Goal: Navigation & Orientation: Find specific page/section

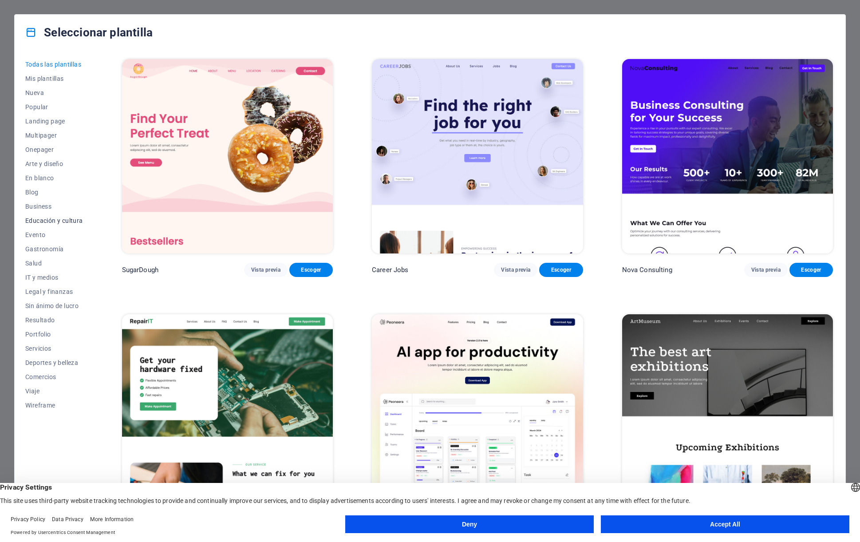
click at [51, 221] on span "Educación y cultura" at bounding box center [54, 220] width 58 height 7
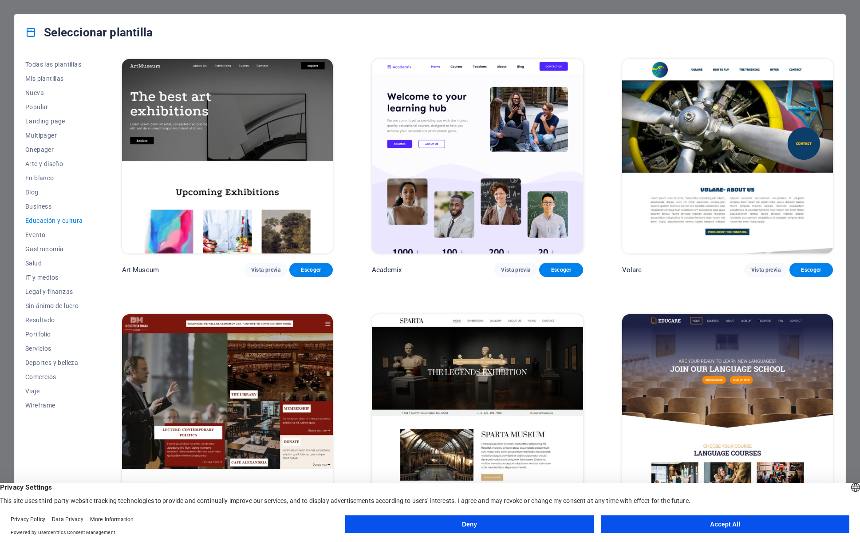
scroll to position [262, 0]
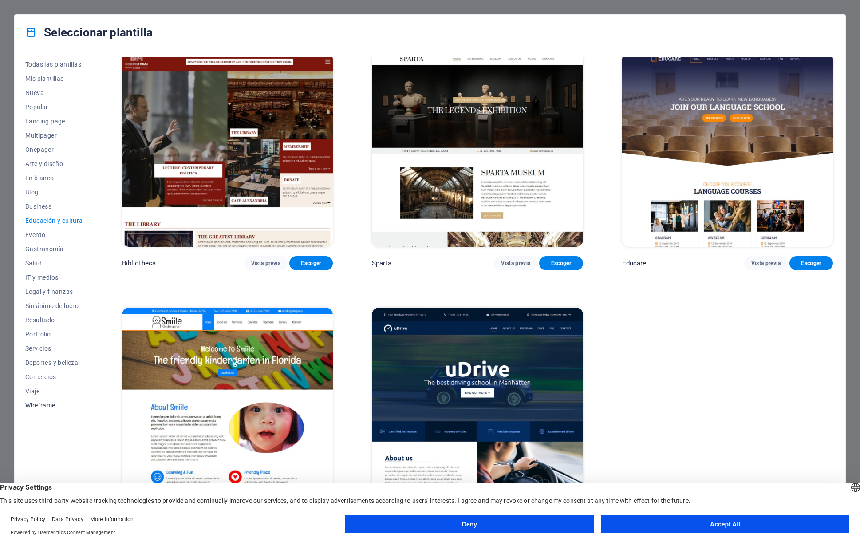
click at [45, 405] on span "Wireframe" at bounding box center [54, 404] width 58 height 7
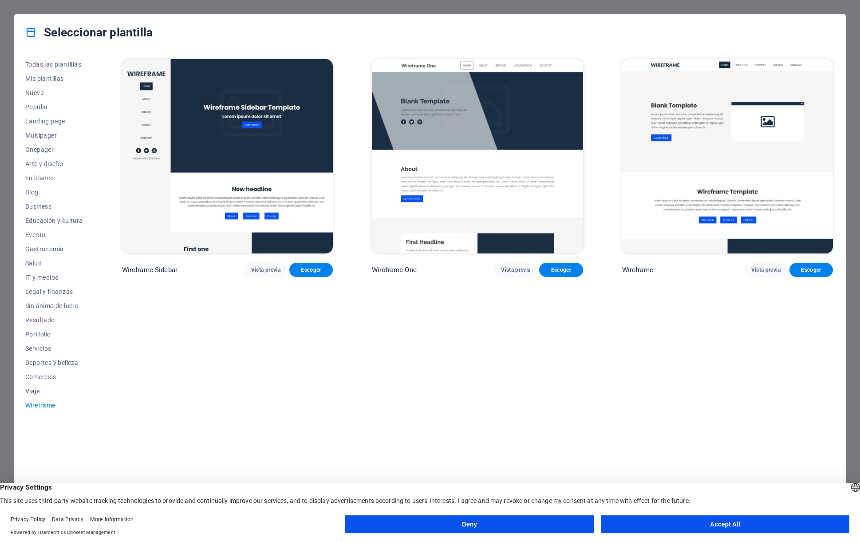
click at [34, 390] on span "Viaje" at bounding box center [54, 390] width 58 height 7
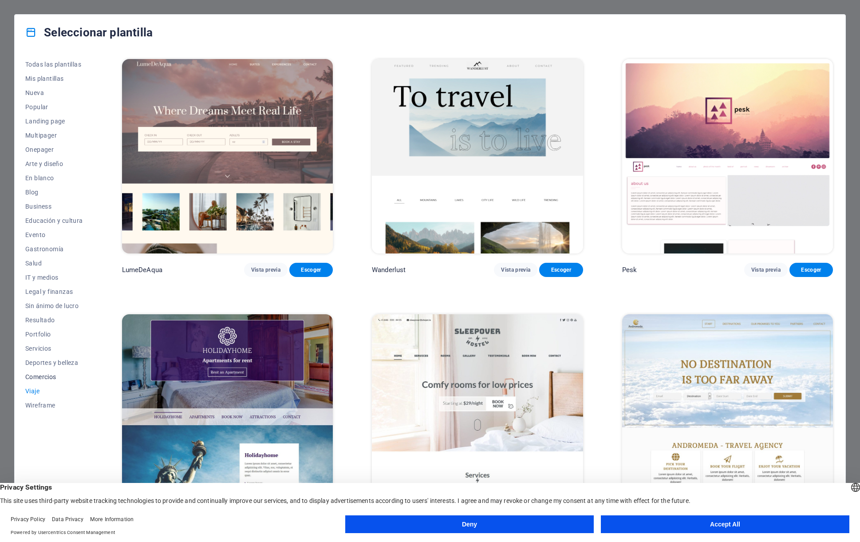
click at [42, 374] on span "Comercios" at bounding box center [54, 376] width 58 height 7
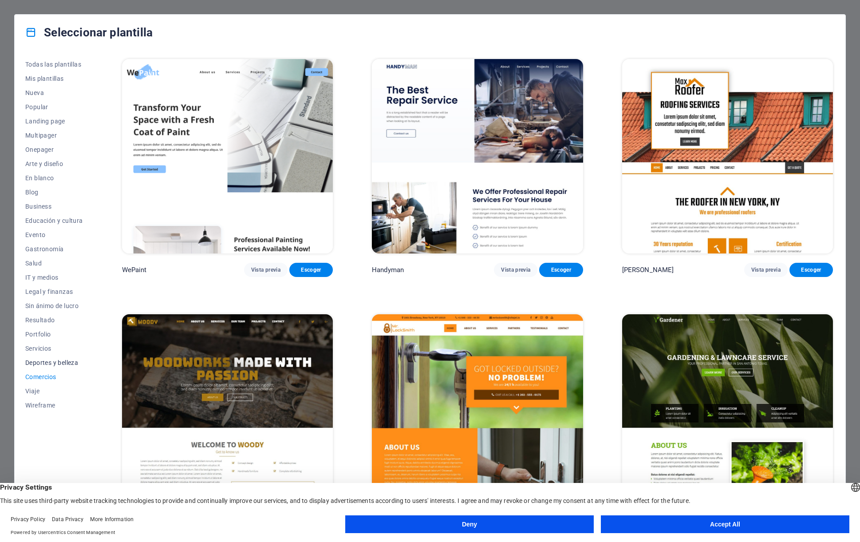
click at [42, 364] on span "Deportes y belleza" at bounding box center [54, 362] width 58 height 7
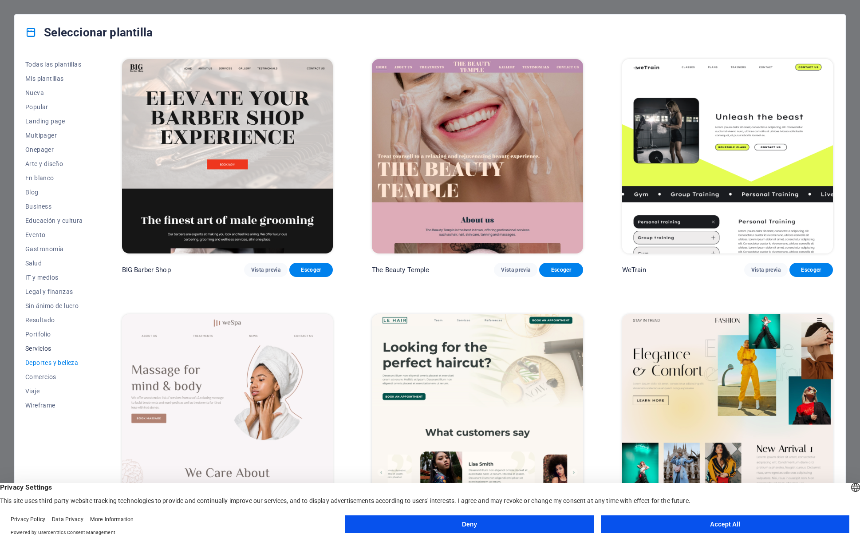
click at [37, 348] on span "Servicios" at bounding box center [54, 348] width 58 height 7
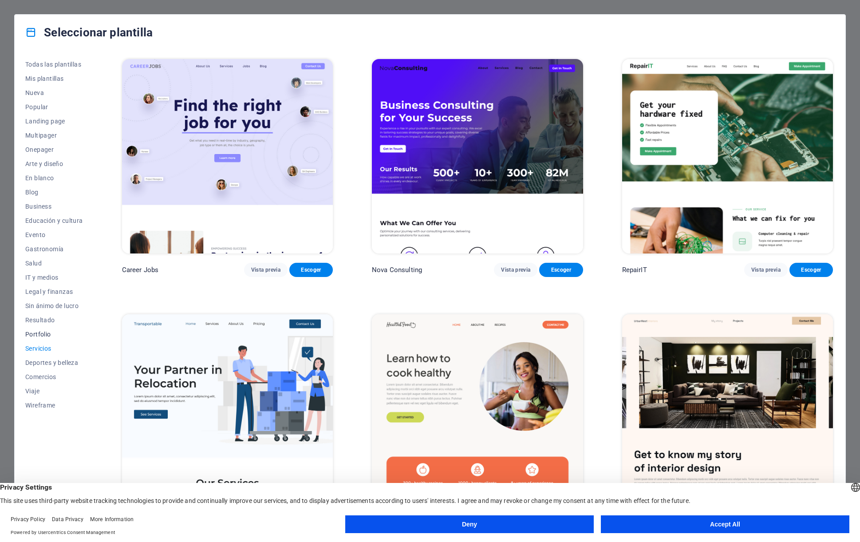
click at [34, 333] on span "Portfolio" at bounding box center [54, 333] width 58 height 7
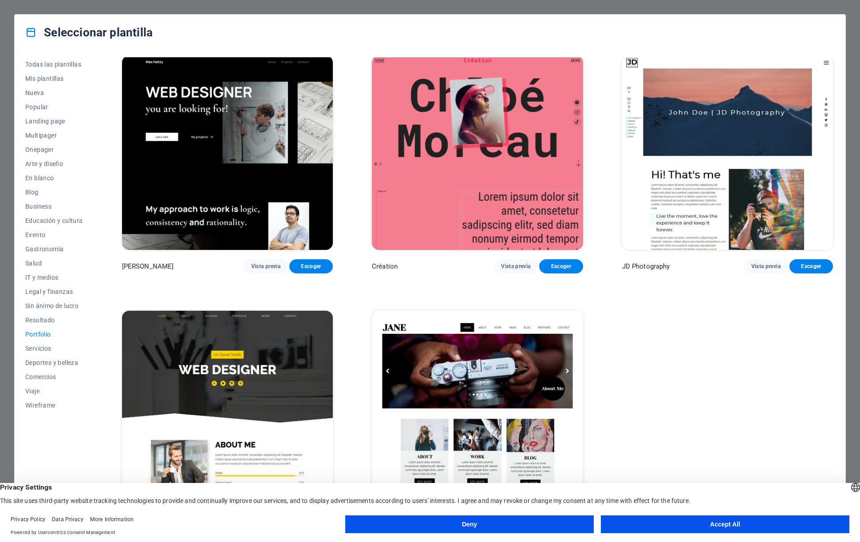
scroll to position [267, 0]
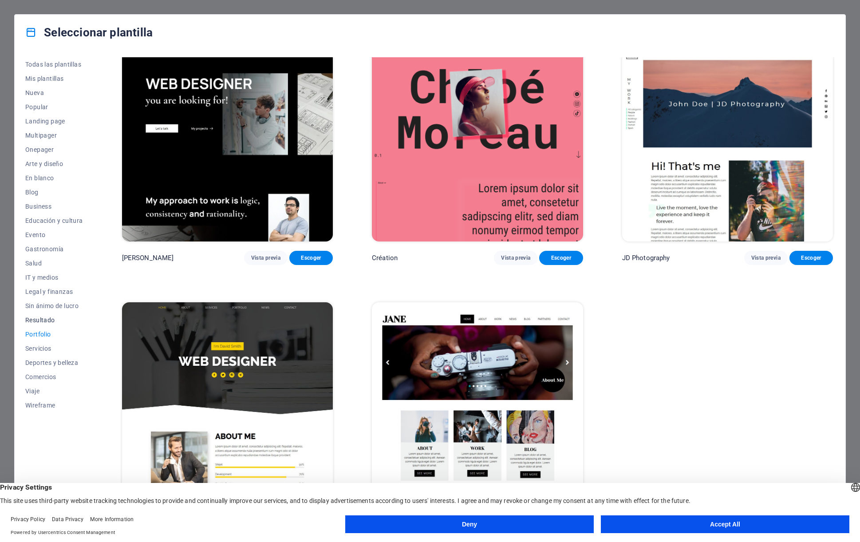
click at [47, 319] on span "Resultado" at bounding box center [54, 319] width 58 height 7
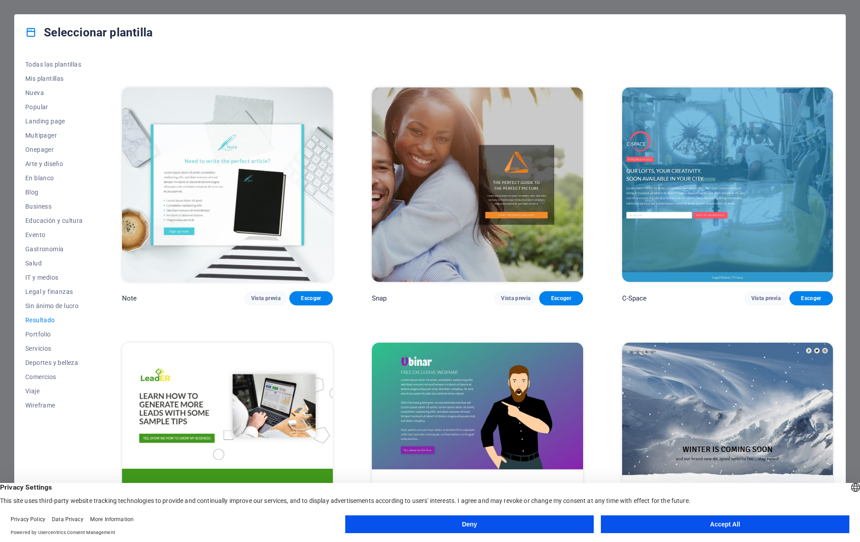
scroll to position [736, 0]
click at [51, 306] on span "Sin ánimo de lucro" at bounding box center [54, 305] width 58 height 7
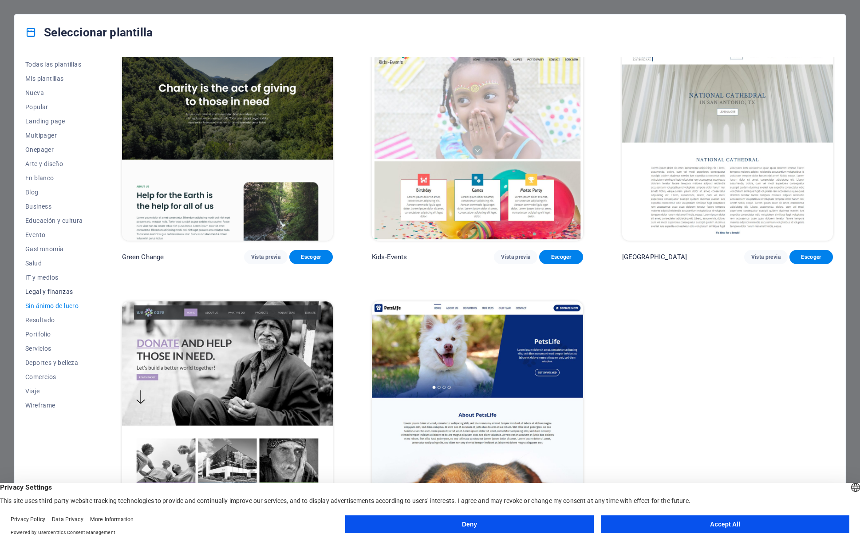
click at [48, 293] on span "Legal y finanzas" at bounding box center [54, 291] width 58 height 7
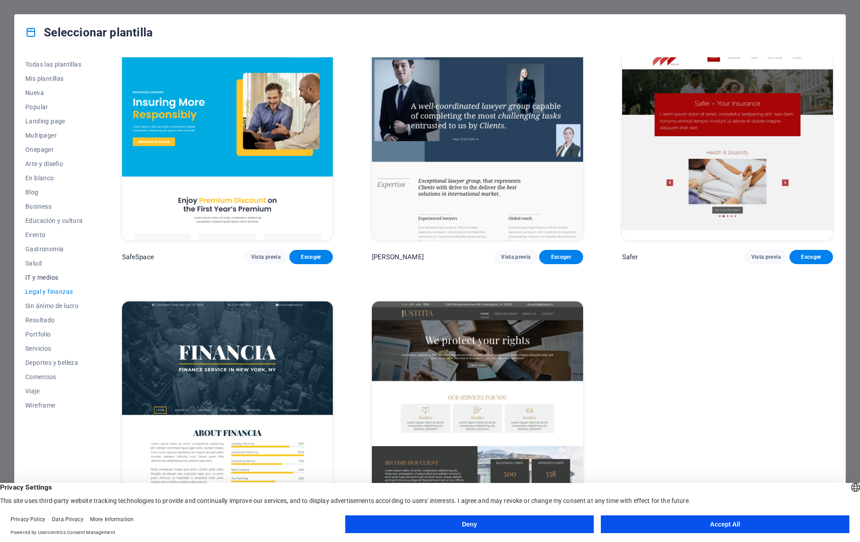
click at [40, 280] on span "IT y medios" at bounding box center [54, 277] width 58 height 7
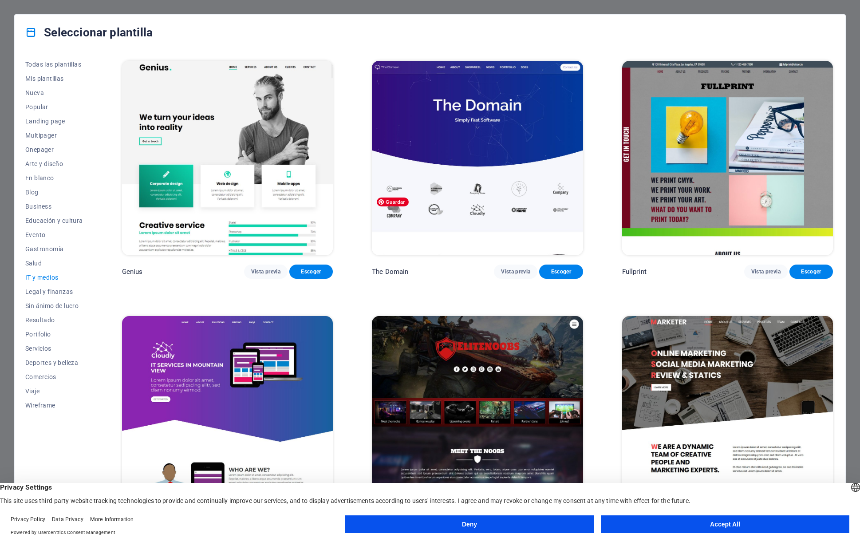
scroll to position [521, 0]
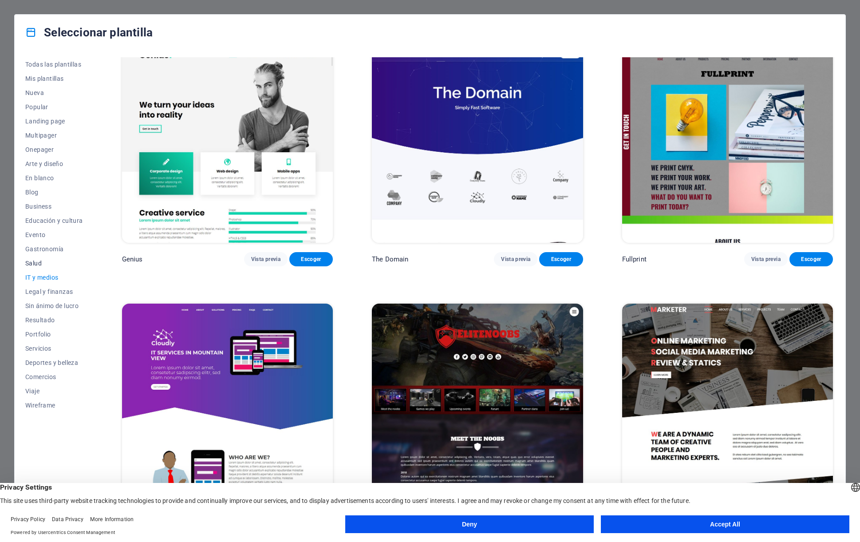
click at [40, 261] on span "Salud" at bounding box center [54, 262] width 58 height 7
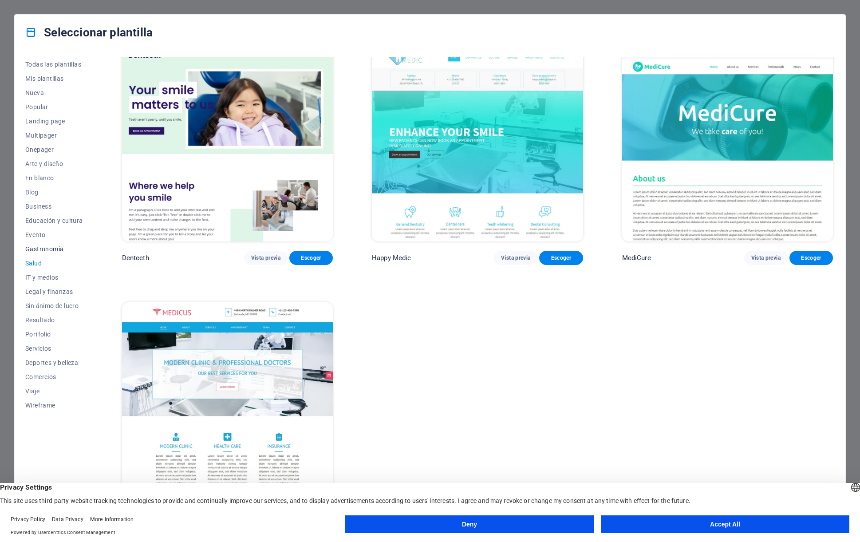
click at [48, 249] on span "Gastronomía" at bounding box center [54, 248] width 58 height 7
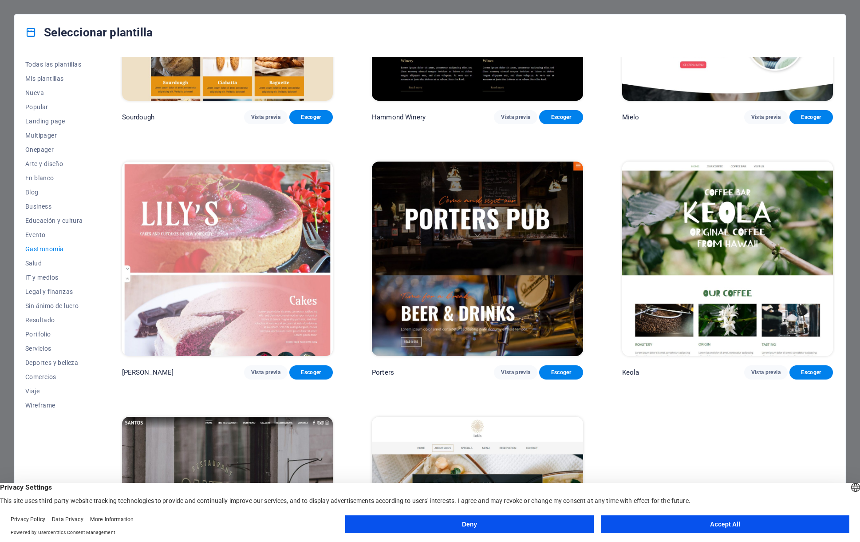
scroll to position [1029, 0]
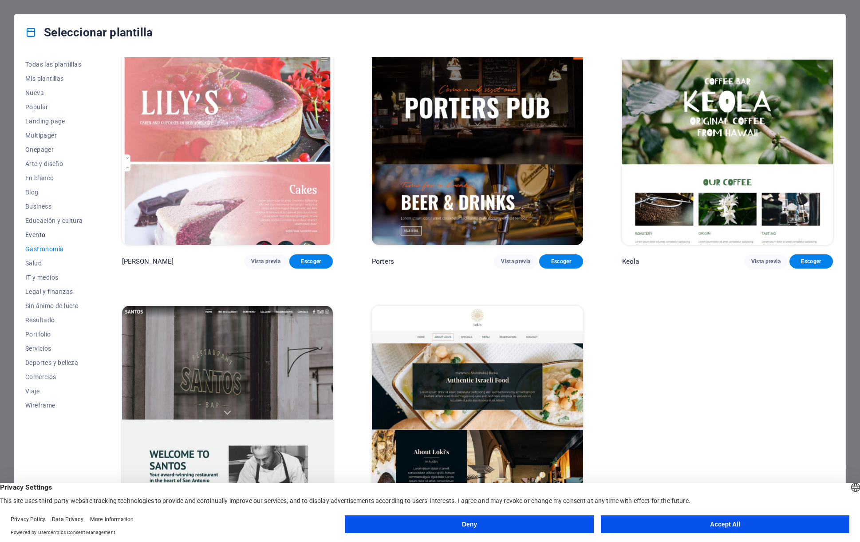
click at [33, 236] on span "Evento" at bounding box center [54, 234] width 58 height 7
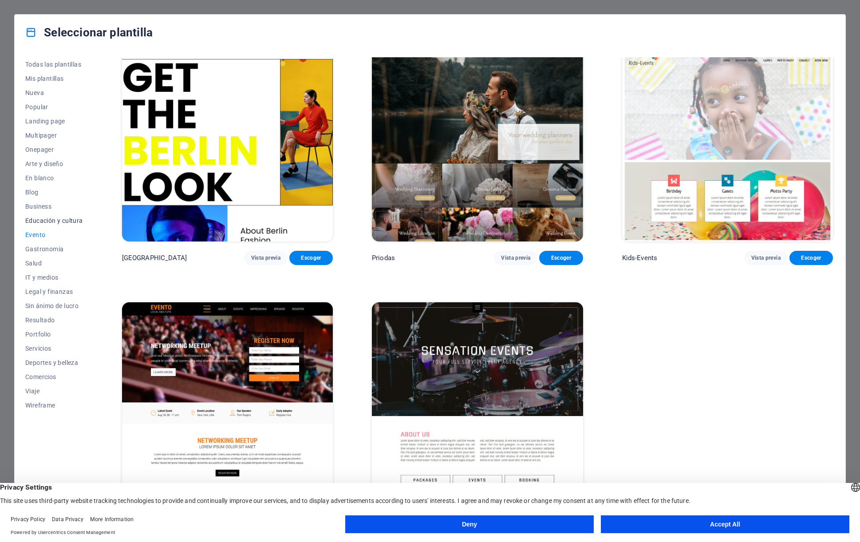
click at [59, 220] on span "Educación y cultura" at bounding box center [54, 220] width 58 height 7
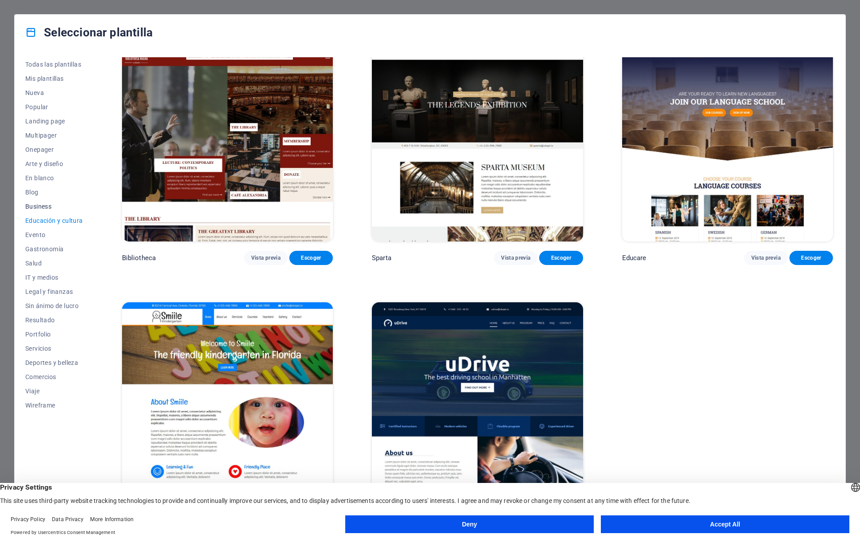
click at [39, 208] on span "Business" at bounding box center [54, 206] width 58 height 7
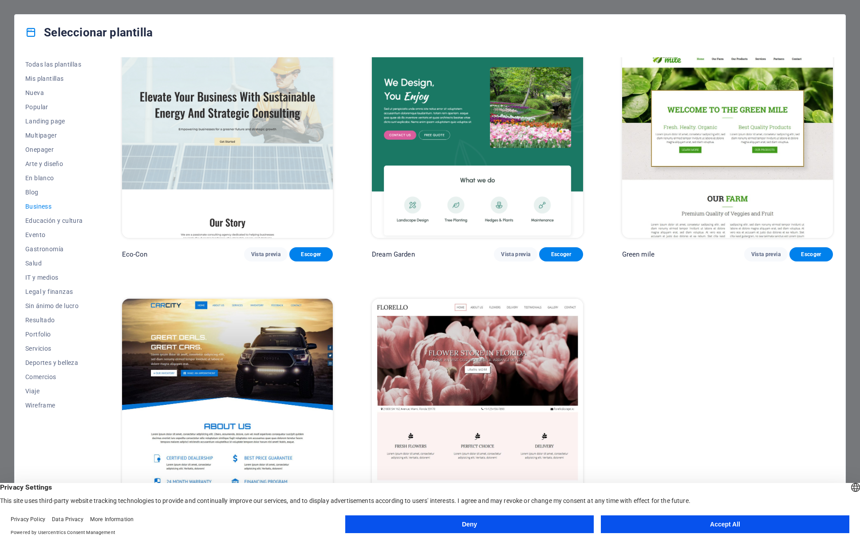
scroll to position [13, 0]
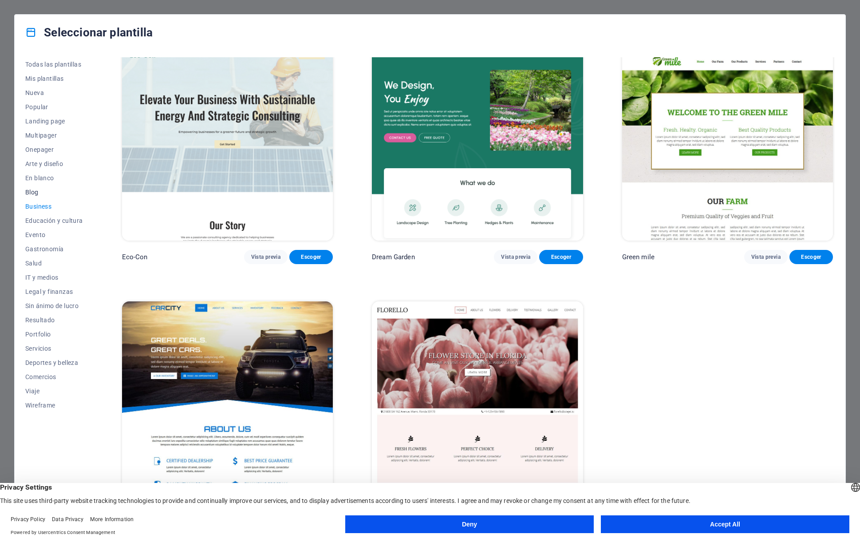
click at [35, 196] on button "Blog" at bounding box center [54, 192] width 58 height 14
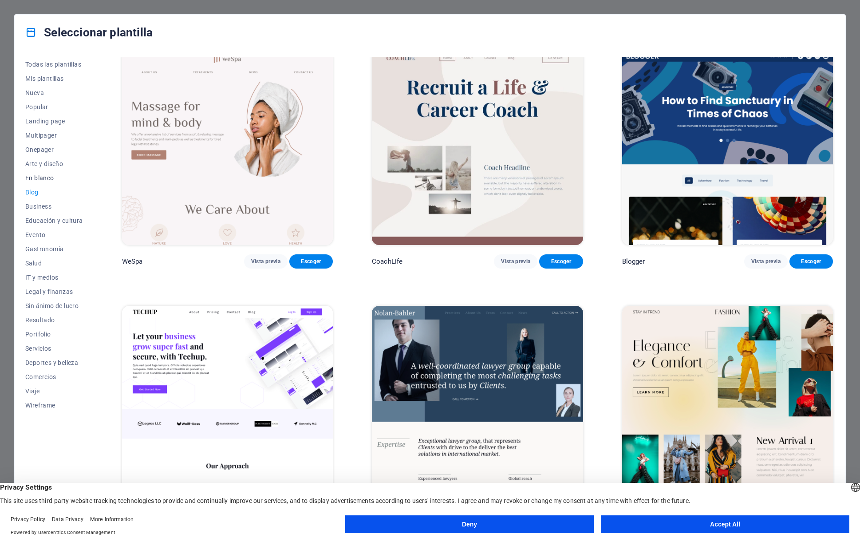
click at [40, 177] on span "En blanco" at bounding box center [54, 177] width 58 height 7
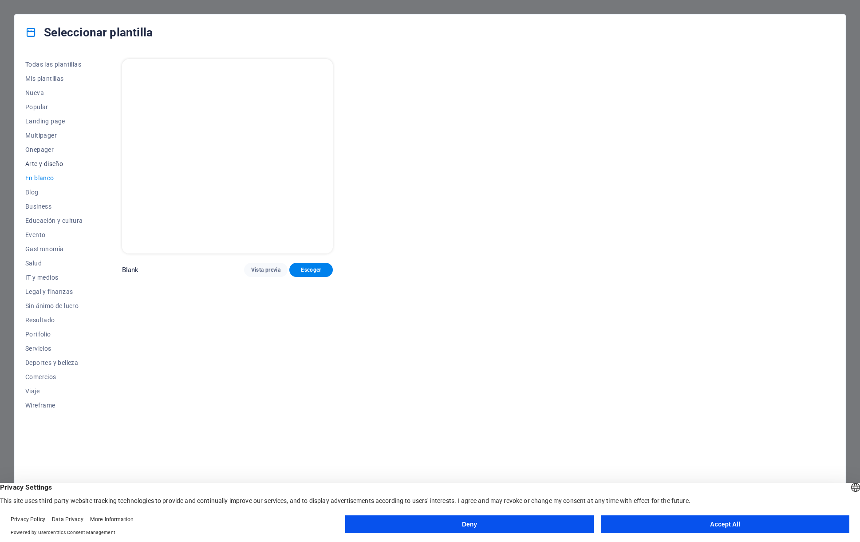
click at [37, 164] on span "Arte y diseño" at bounding box center [54, 163] width 58 height 7
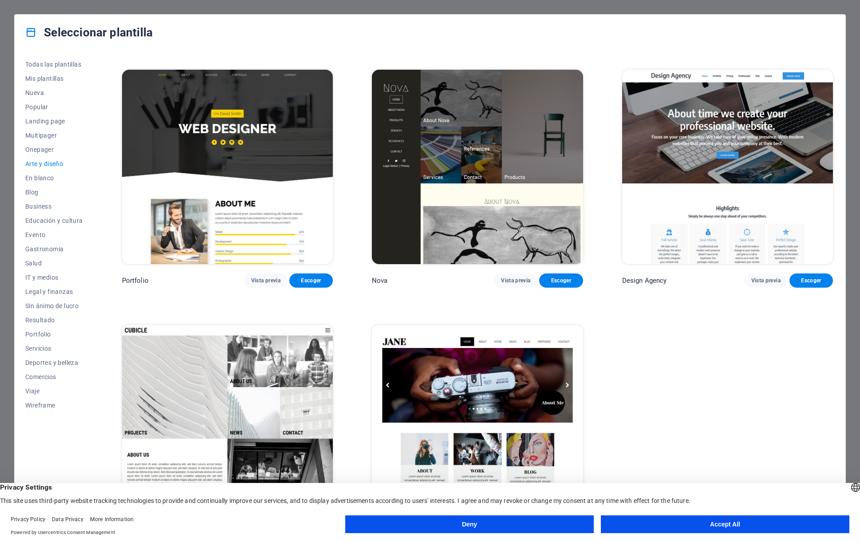
scroll to position [774, 0]
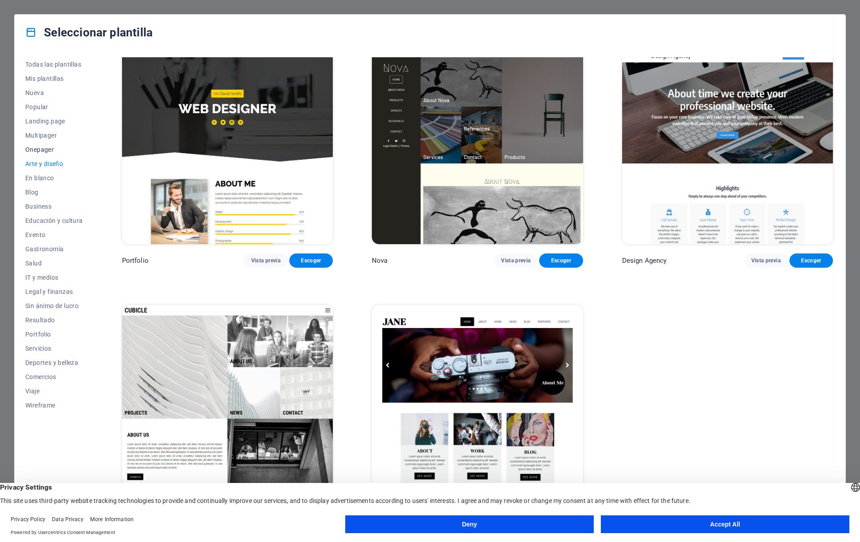
click at [34, 151] on span "Onepager" at bounding box center [54, 149] width 58 height 7
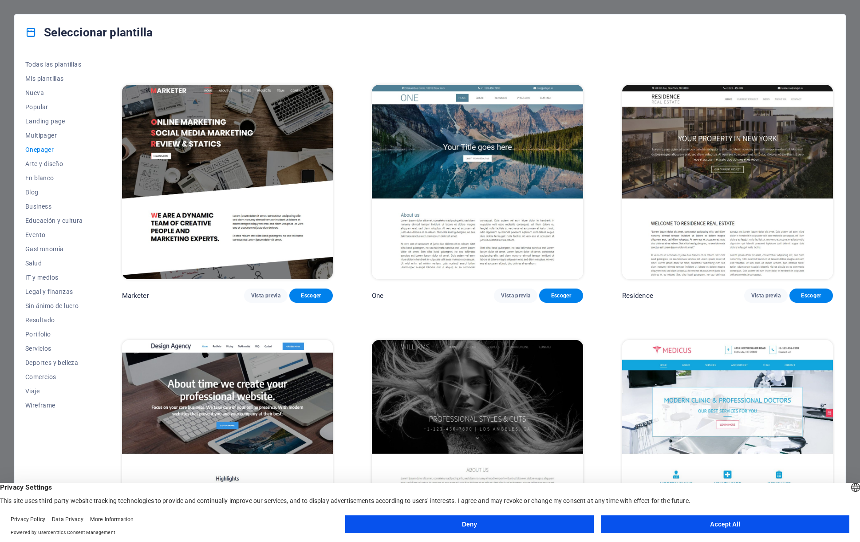
scroll to position [5080, 0]
